Goal: Task Accomplishment & Management: Manage account settings

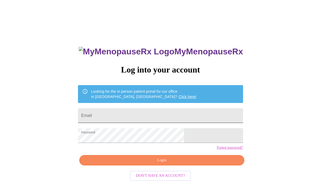
click at [119, 117] on input "Email" at bounding box center [160, 115] width 165 height 15
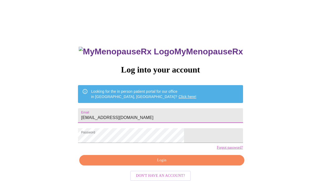
type input "wdamastone@gmail.com"
click at [124, 163] on span "Login" at bounding box center [161, 160] width 153 height 7
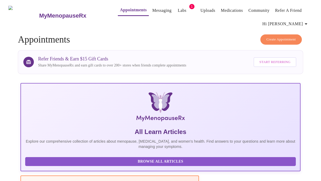
click at [124, 8] on link "Appointments" at bounding box center [133, 9] width 27 height 7
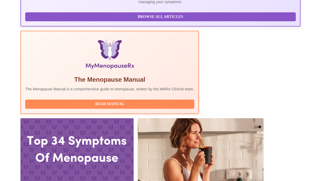
scroll to position [145, 0]
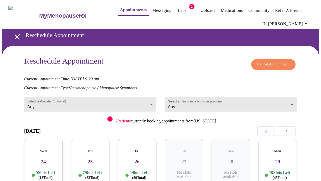
scroll to position [48, 0]
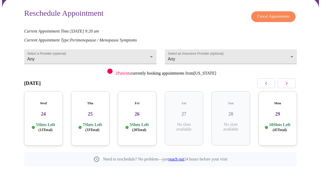
click at [285, 85] on button "button" at bounding box center [286, 83] width 18 height 10
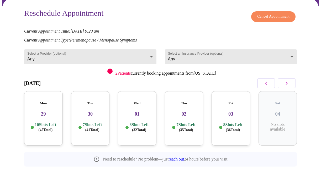
click at [285, 85] on button "button" at bounding box center [286, 83] width 18 height 10
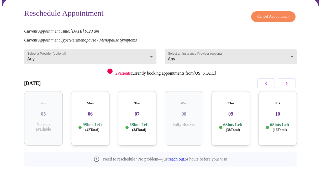
click at [285, 85] on button "button" at bounding box center [286, 83] width 18 height 10
click at [195, 113] on div "Tue 14 7 Slots Left ( 39 Total)" at bounding box center [184, 118] width 39 height 54
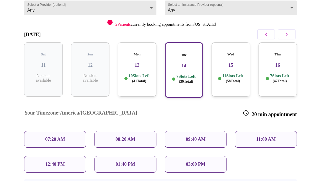
scroll to position [116, 0]
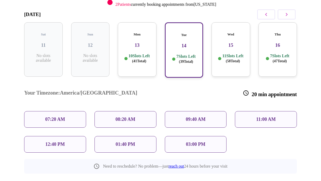
click at [131, 116] on p "08:20 AM" at bounding box center [125, 119] width 20 height 6
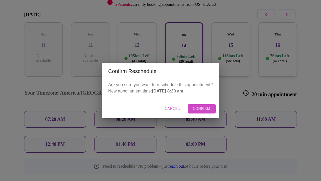
click at [171, 108] on span "Cancel" at bounding box center [172, 108] width 15 height 7
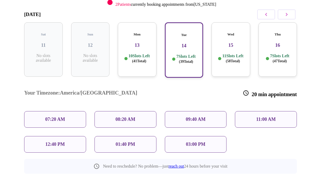
click at [229, 48] on div "Wed 15 11 Slots Left ( 58 Total)" at bounding box center [230, 49] width 39 height 54
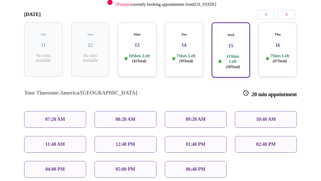
click at [176, 111] on div "09:20 AM" at bounding box center [196, 119] width 62 height 17
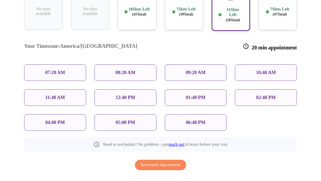
scroll to position [164, 0]
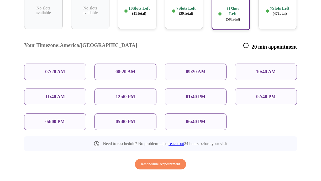
click at [220, 63] on div "09:20 AM" at bounding box center [196, 71] width 62 height 17
click at [161, 161] on span "Reschedule Appointment" at bounding box center [160, 164] width 39 height 7
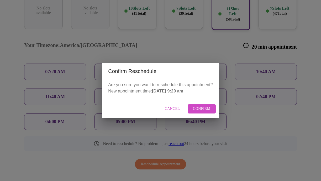
click at [200, 109] on span "Confirm" at bounding box center [202, 108] width 18 height 7
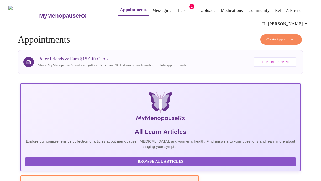
click at [152, 7] on link "Messaging" at bounding box center [161, 10] width 19 height 7
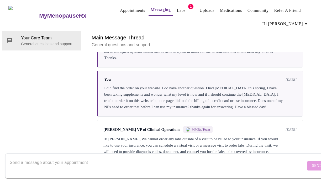
click at [120, 10] on link "Appointments" at bounding box center [132, 10] width 25 height 7
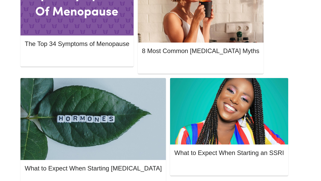
scroll to position [292, 0]
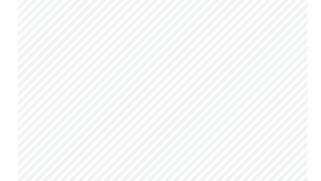
scroll to position [906, 0]
